Goal: Navigation & Orientation: Find specific page/section

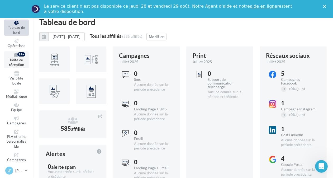
click at [20, 61] on span "Boîte de réception" at bounding box center [16, 62] width 15 height 9
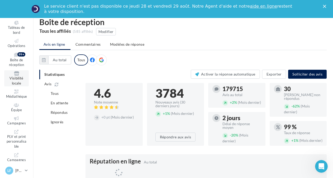
click at [15, 79] on span "Visibilité locale" at bounding box center [17, 80] width 14 height 9
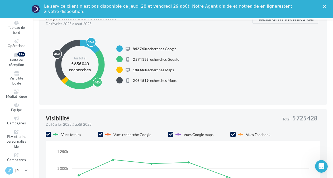
scroll to position [100, 0]
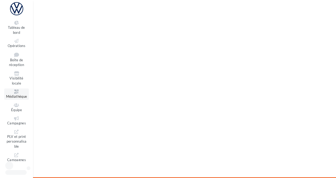
click at [15, 95] on span "Médiathèque" at bounding box center [16, 96] width 21 height 4
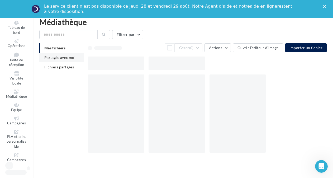
click at [68, 57] on span "Partagés avec moi" at bounding box center [59, 57] width 31 height 4
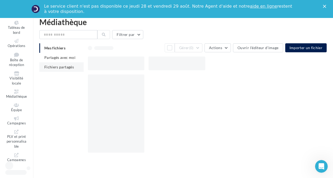
click at [66, 63] on li "Fichiers partagés" at bounding box center [61, 67] width 44 height 10
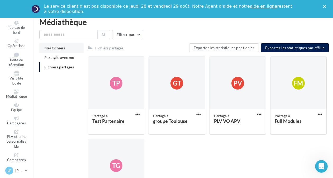
click at [60, 47] on span "Mes fichiers" at bounding box center [54, 48] width 21 height 4
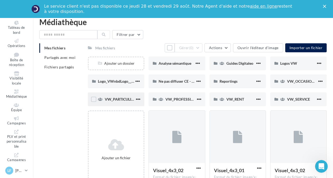
click at [118, 97] on div "VW_PARTICULIERS" at bounding box center [120, 99] width 30 height 5
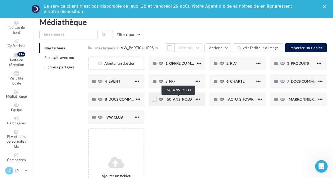
click at [170, 99] on span "_50_ANS_POLO" at bounding box center [179, 99] width 26 height 4
